Goal: Task Accomplishment & Management: Use online tool/utility

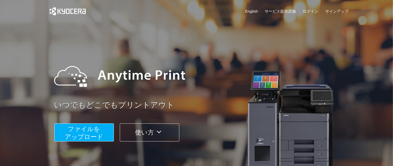
click at [82, 136] on span "ファイルを ​​アップロード" at bounding box center [84, 133] width 39 height 15
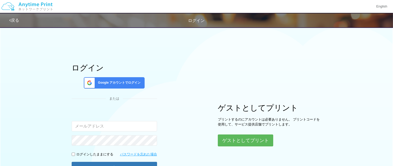
click at [121, 83] on span "Google アカウントでログイン" at bounding box center [118, 83] width 45 height 4
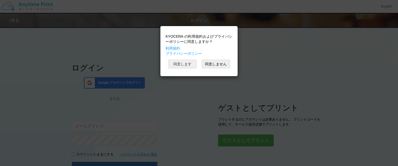
click at [177, 67] on button "同意します" at bounding box center [182, 64] width 28 height 9
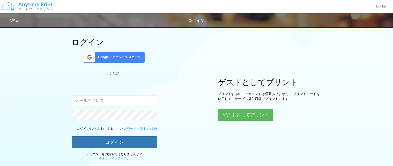
scroll to position [26, 0]
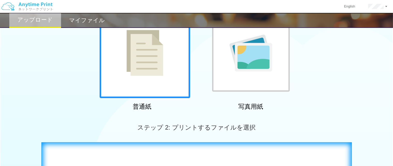
scroll to position [155, 0]
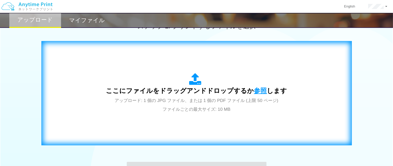
click at [254, 89] on span "参照" at bounding box center [260, 90] width 13 height 7
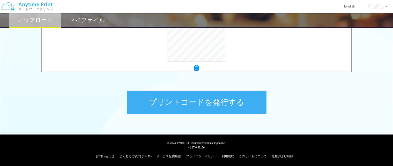
scroll to position [227, 0]
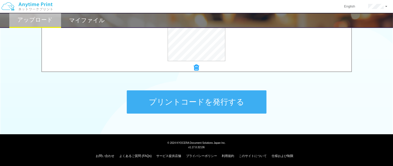
click at [213, 109] on button "プリントコードを発行する" at bounding box center [197, 102] width 140 height 23
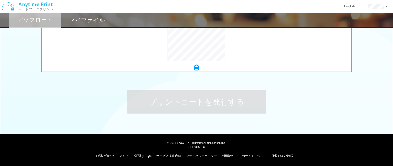
scroll to position [0, 0]
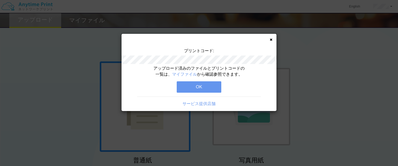
click at [204, 87] on button "OK" at bounding box center [199, 87] width 45 height 11
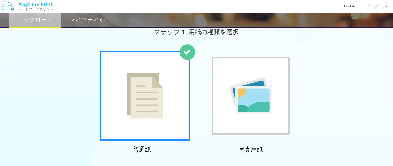
scroll to position [155, 0]
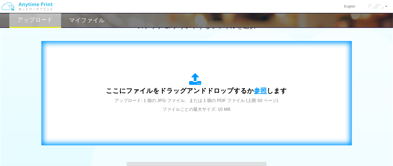
click at [262, 93] on span "参照" at bounding box center [260, 90] width 13 height 7
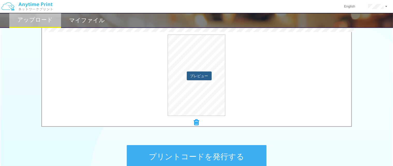
scroll to position [227, 0]
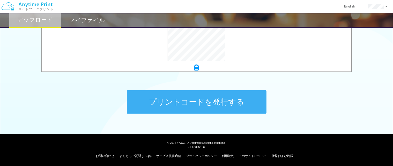
click at [192, 100] on button "プリントコードを発行する" at bounding box center [197, 102] width 140 height 23
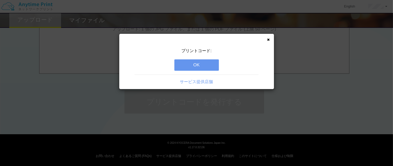
scroll to position [0, 0]
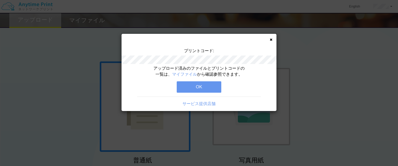
click at [193, 89] on button "OK" at bounding box center [199, 87] width 45 height 11
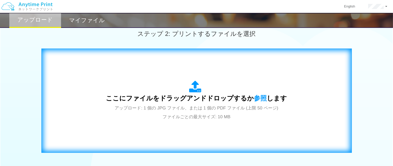
scroll to position [155, 0]
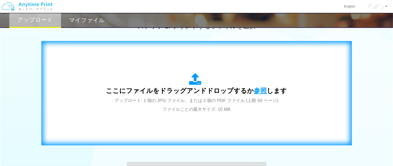
click at [256, 89] on span "参照" at bounding box center [260, 90] width 13 height 7
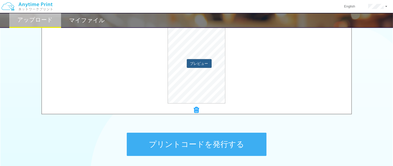
scroll to position [207, 0]
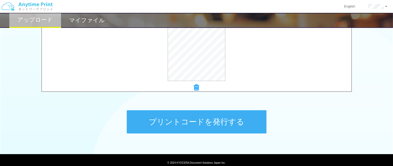
click at [196, 121] on button "プリントコードを発行する" at bounding box center [197, 122] width 140 height 23
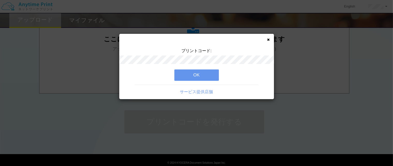
scroll to position [0, 0]
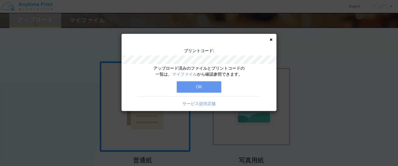
click at [199, 91] on button "OK" at bounding box center [199, 87] width 45 height 11
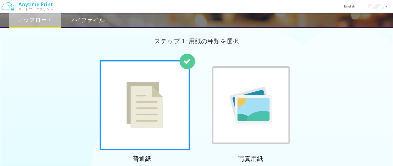
scroll to position [155, 0]
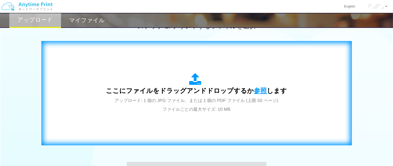
click at [261, 89] on span "参照" at bounding box center [260, 90] width 13 height 7
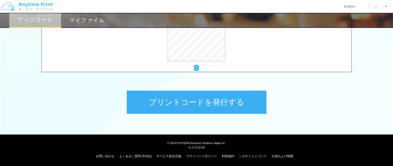
scroll to position [227, 0]
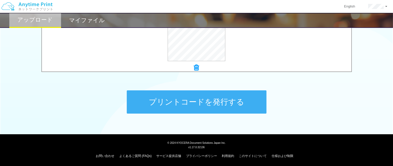
click at [199, 104] on button "プリントコードを発行する" at bounding box center [197, 102] width 140 height 23
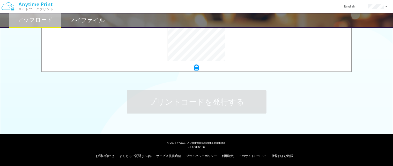
scroll to position [0, 0]
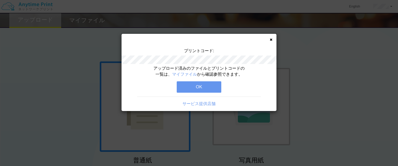
click at [196, 85] on button "OK" at bounding box center [199, 87] width 45 height 11
